Goal: Task Accomplishment & Management: Use online tool/utility

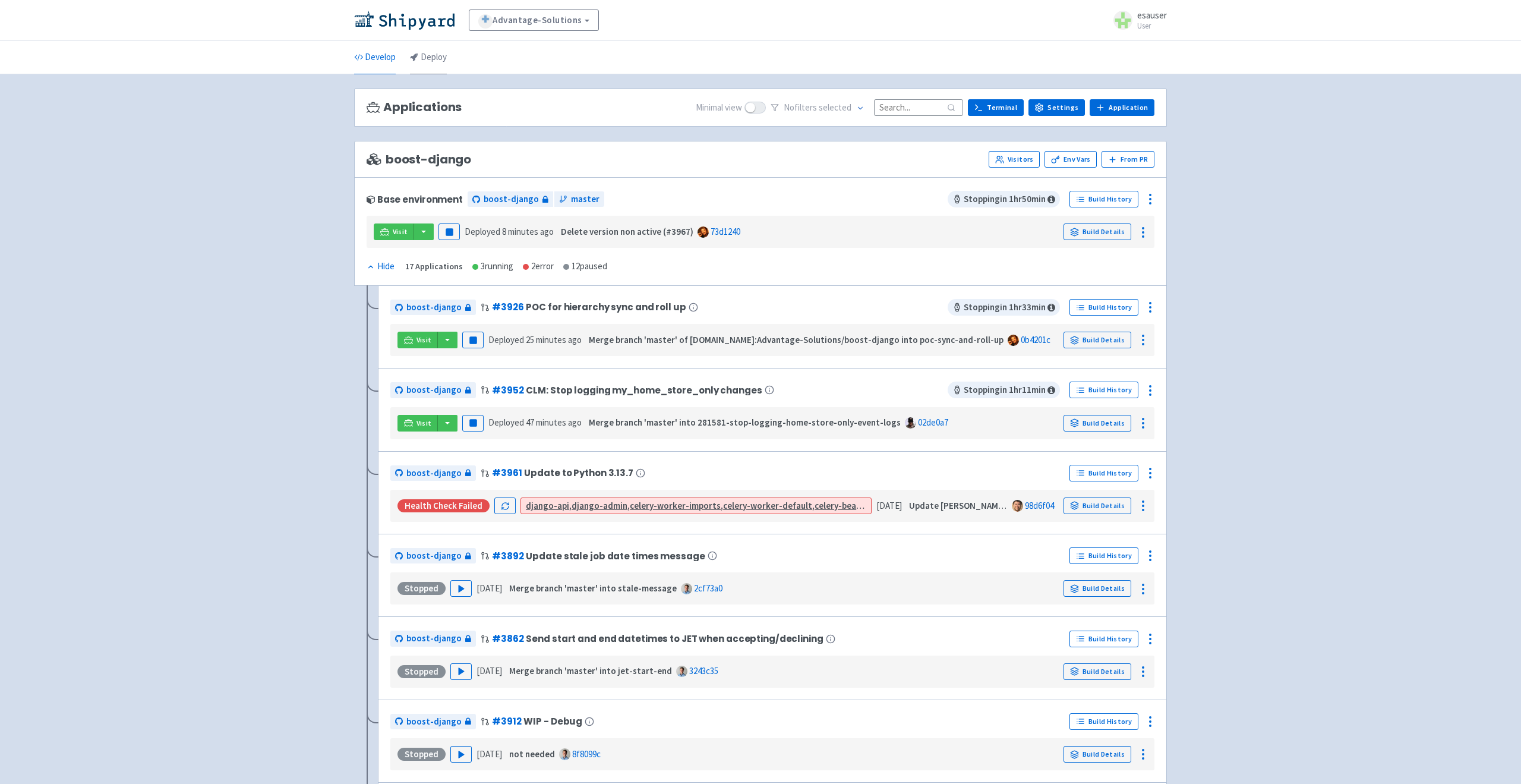
click at [435, 51] on link "Deploy" at bounding box center [429, 57] width 37 height 33
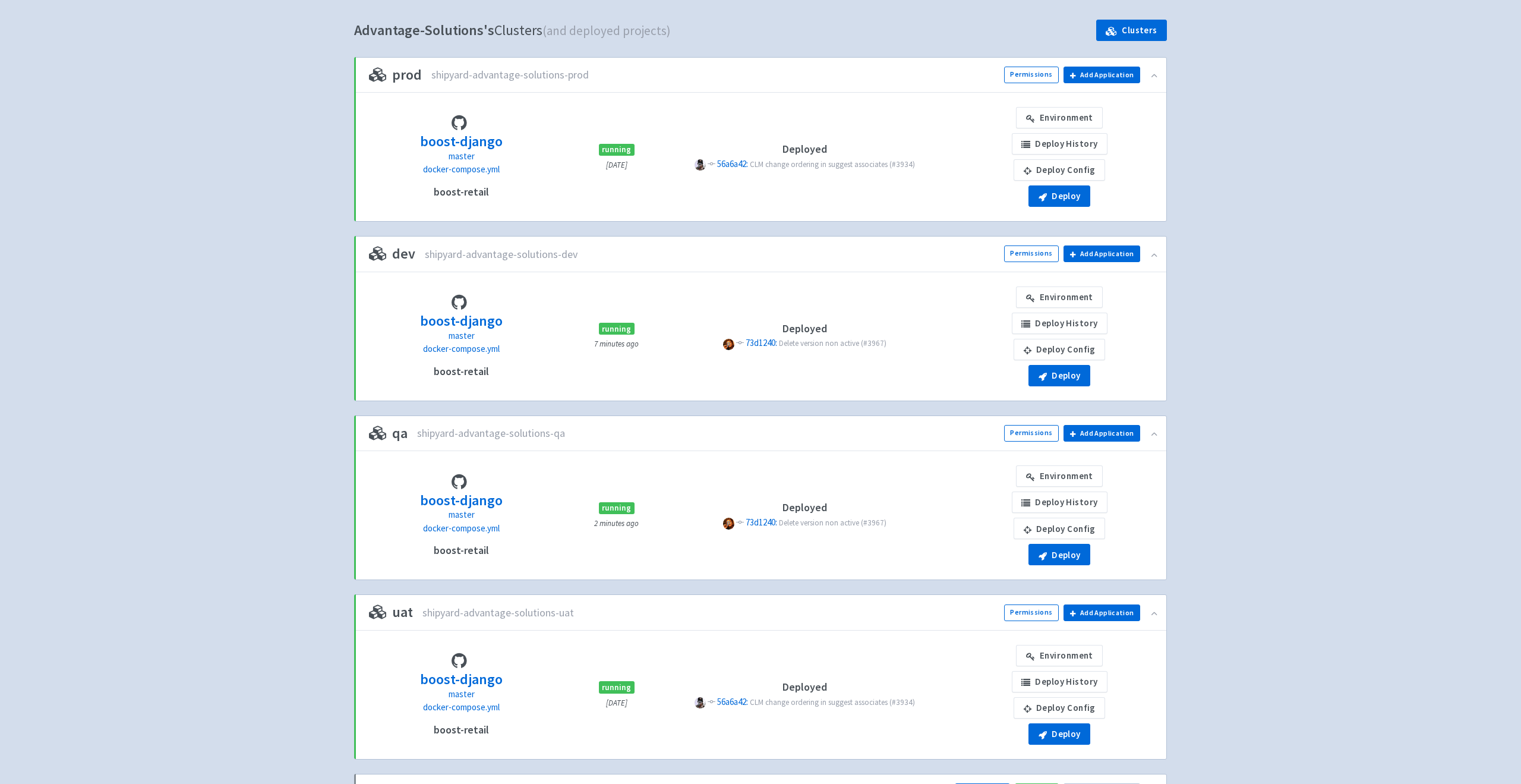
scroll to position [84, 0]
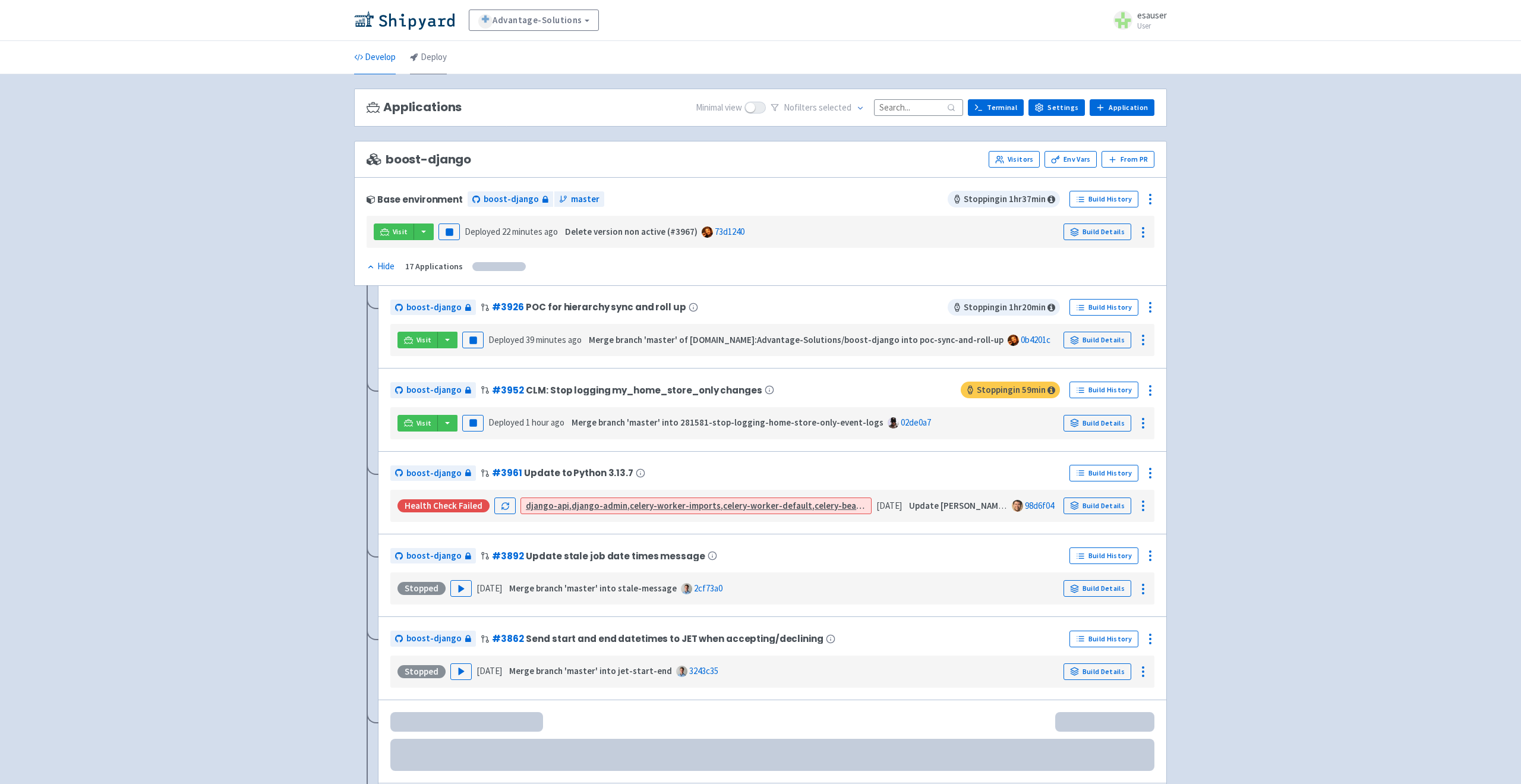
click at [427, 53] on link "Deploy" at bounding box center [429, 57] width 37 height 33
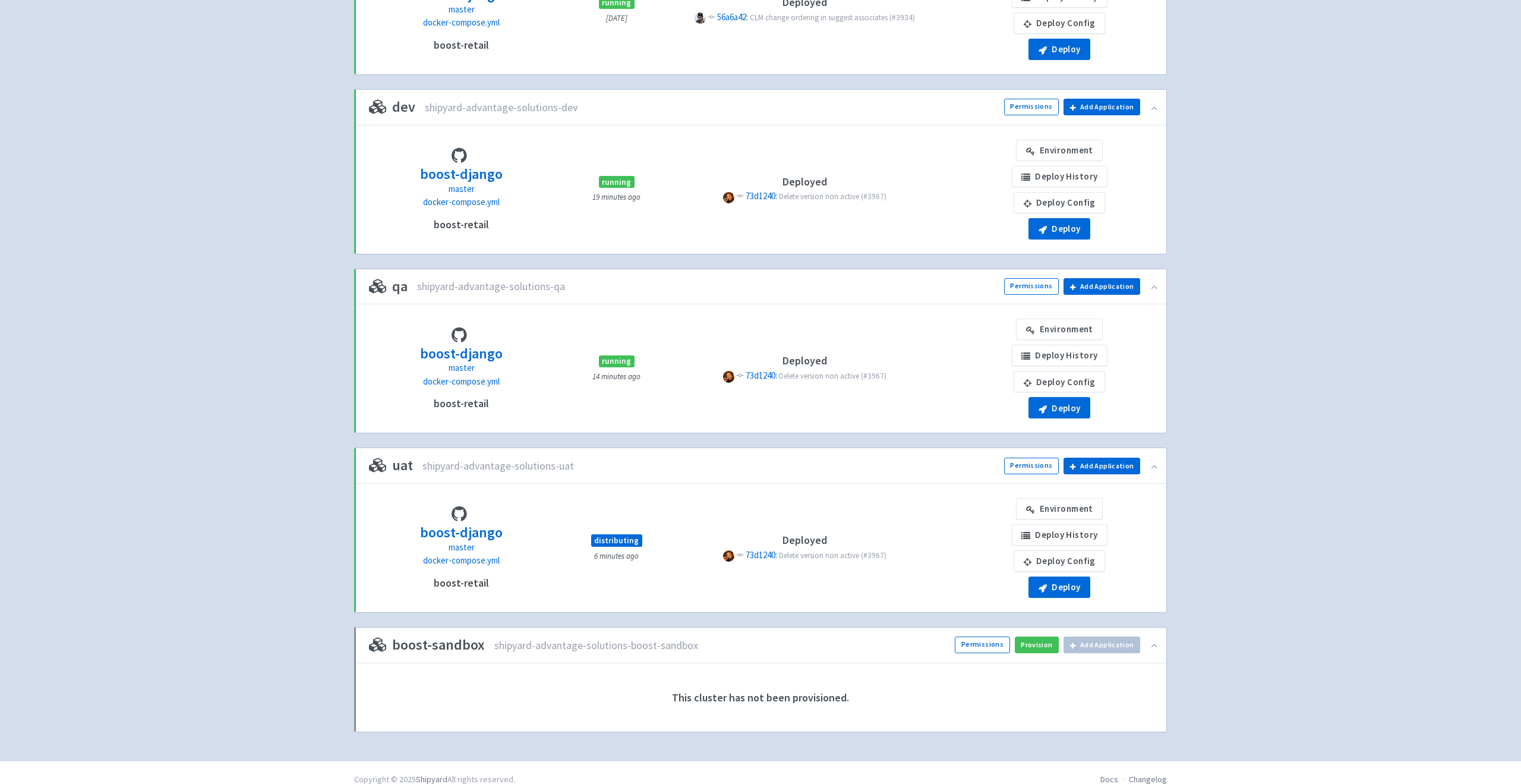
scroll to position [245, 0]
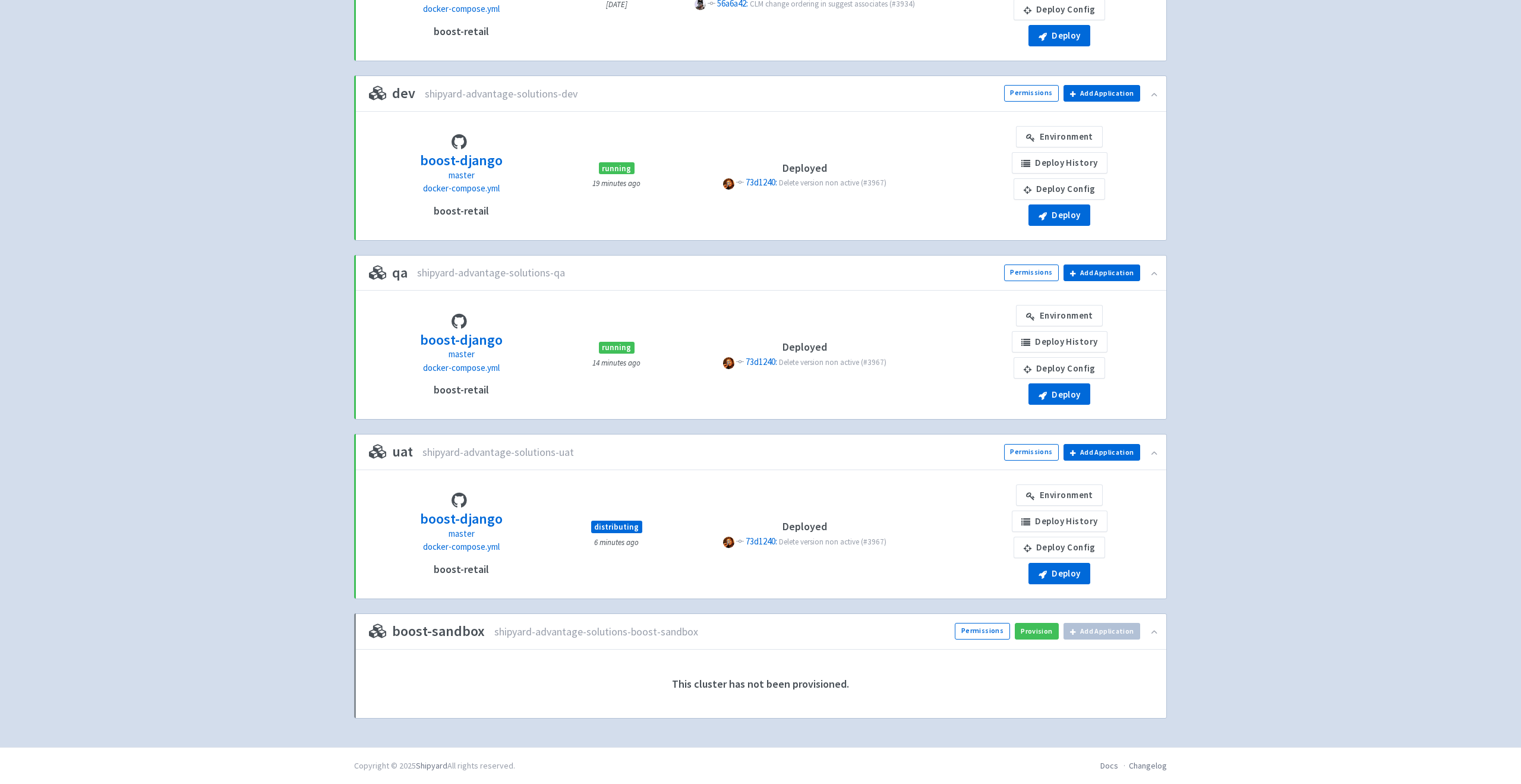
click at [603, 539] on small "6 minutes ago" at bounding box center [617, 542] width 45 height 10
click at [634, 555] on div "boost-django master docker-compose.yml boost-retail distributing 6 minutes ago …" at bounding box center [761, 534] width 797 height 100
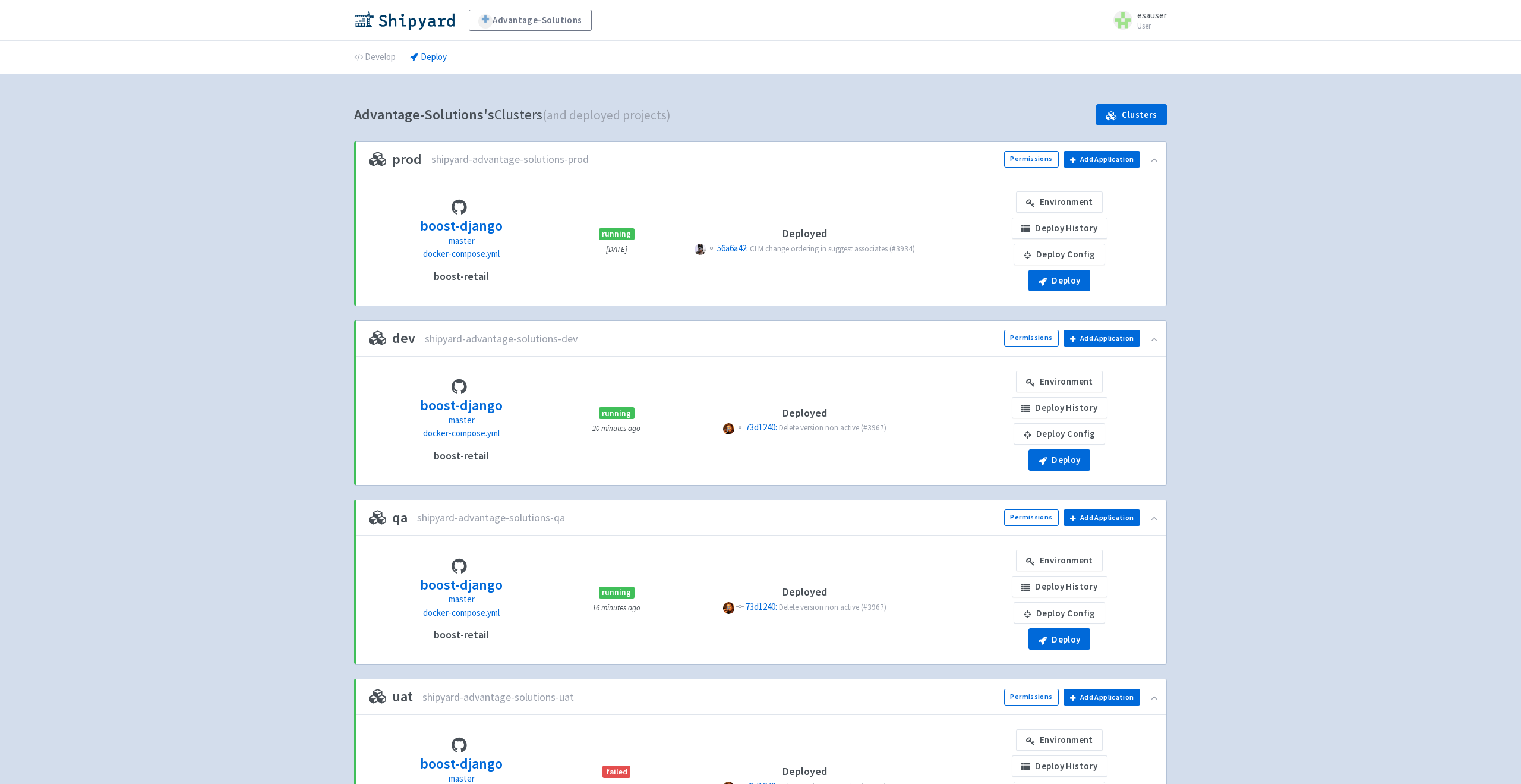
scroll to position [4, 0]
